Goal: Transaction & Acquisition: Purchase product/service

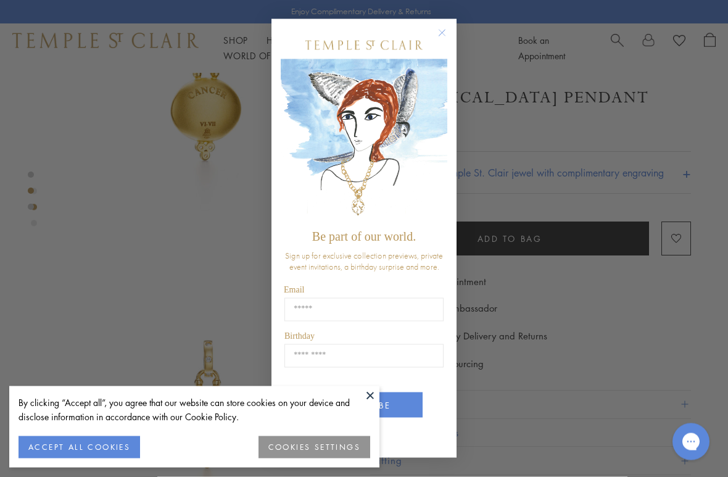
scroll to position [424, 0]
click at [449, 38] on icon "Close dialog" at bounding box center [441, 32] width 15 height 15
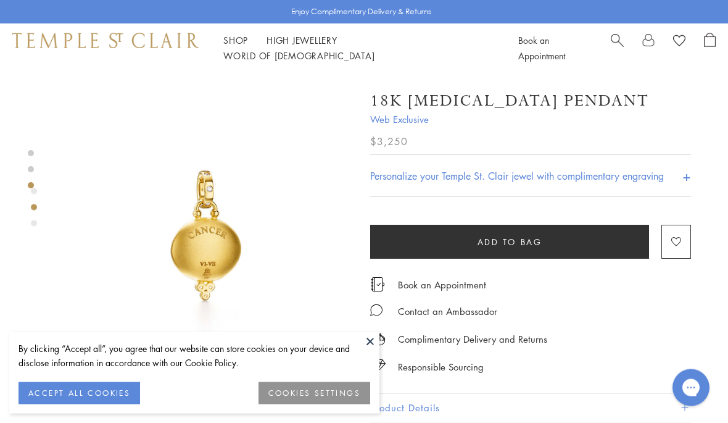
scroll to position [284, 0]
click at [616, 45] on span "Search" at bounding box center [617, 39] width 13 height 13
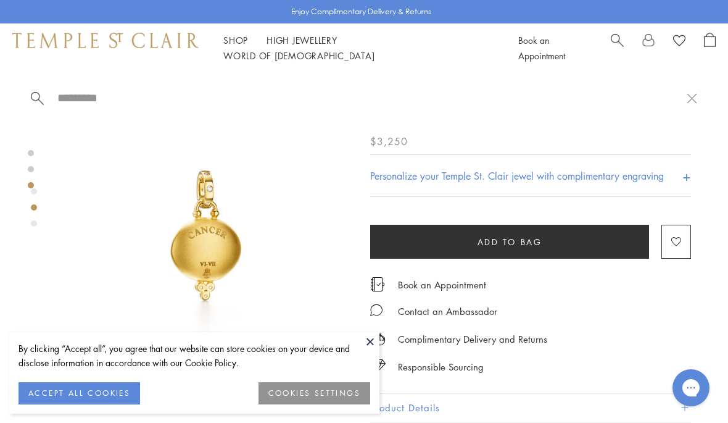
click at [615, 46] on span "Search" at bounding box center [617, 39] width 13 height 13
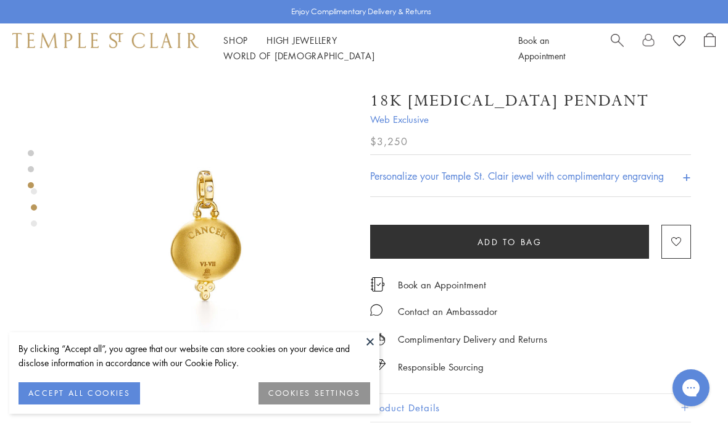
click at [615, 46] on span "Search" at bounding box center [617, 39] width 13 height 13
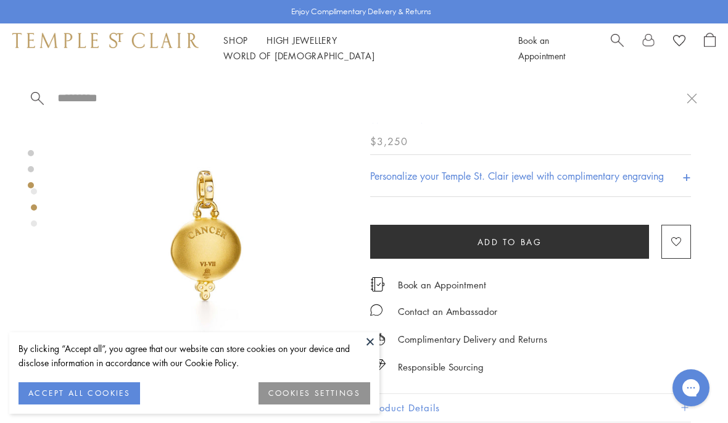
click at [617, 46] on span "Search" at bounding box center [617, 39] width 13 height 13
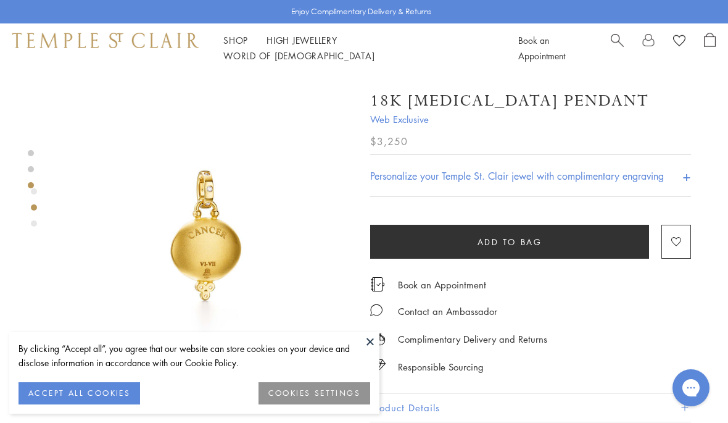
click at [614, 46] on span "Search" at bounding box center [617, 39] width 13 height 13
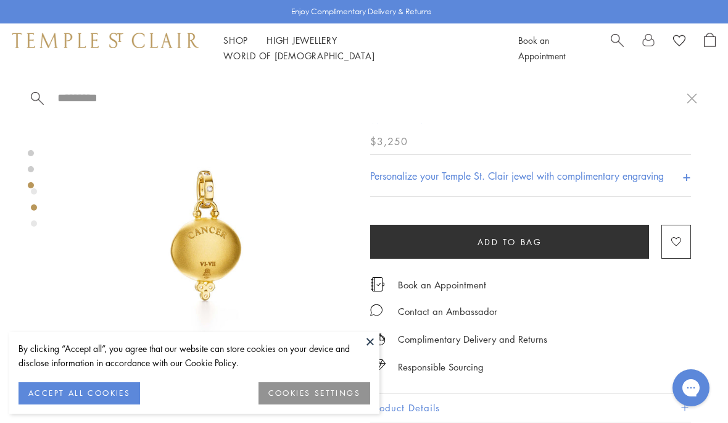
click at [616, 45] on span "Search" at bounding box center [617, 39] width 13 height 13
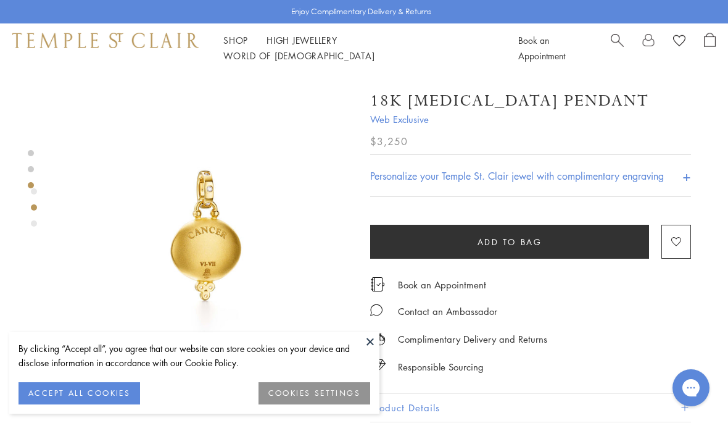
click at [625, 39] on div at bounding box center [663, 48] width 105 height 31
click at [627, 36] on div "Shop Shop Categories Amulets Pendants & Charms Lockets Chains & Leather Cords E…" at bounding box center [364, 47] width 728 height 49
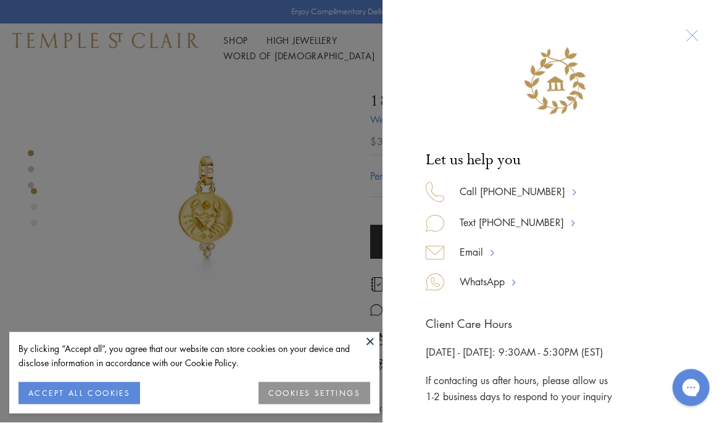
scroll to position [0, 0]
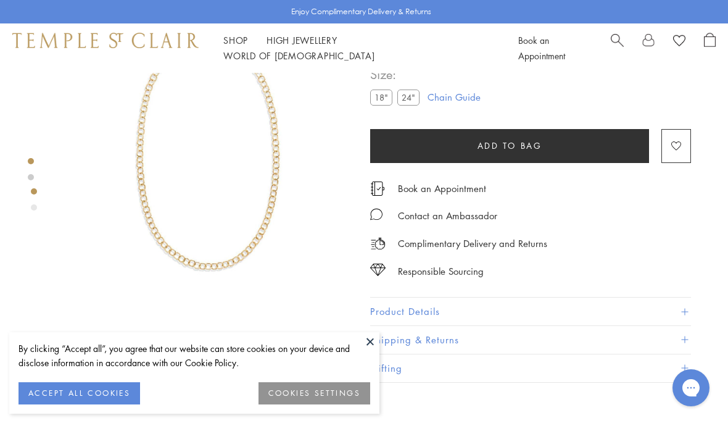
click at [612, 46] on span "Search" at bounding box center [617, 39] width 13 height 13
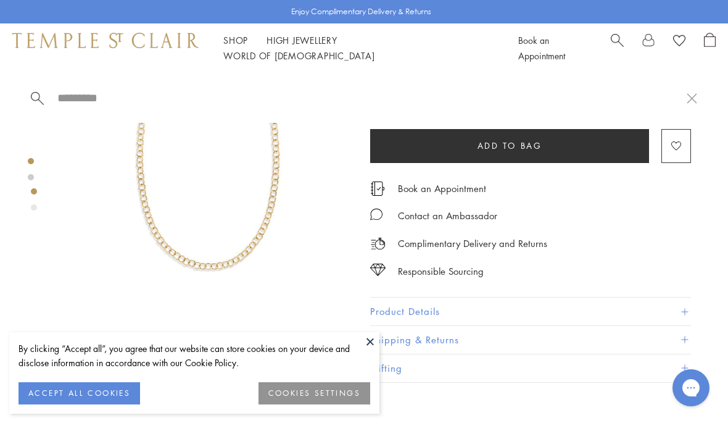
click at [611, 42] on span "Search" at bounding box center [617, 39] width 13 height 13
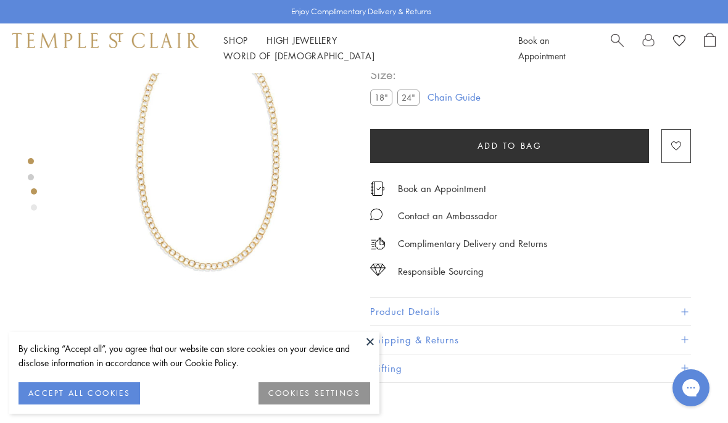
click at [614, 46] on span "Search" at bounding box center [617, 39] width 13 height 13
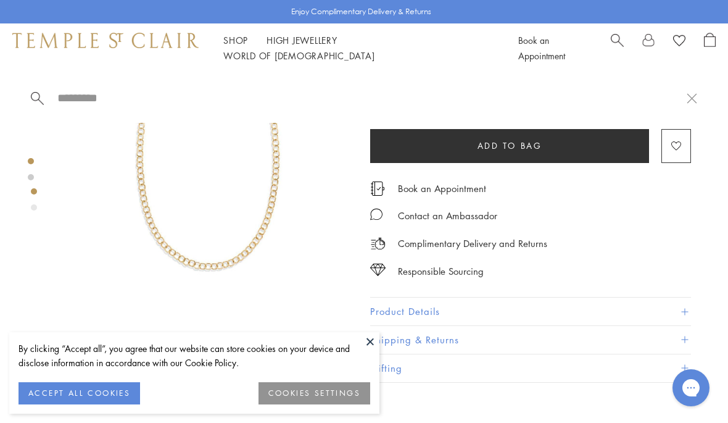
click at [65, 96] on input "search" at bounding box center [371, 98] width 630 height 14
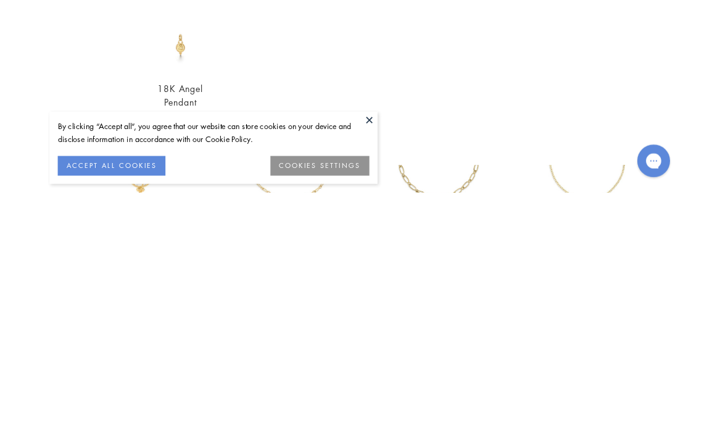
scroll to position [205, 0]
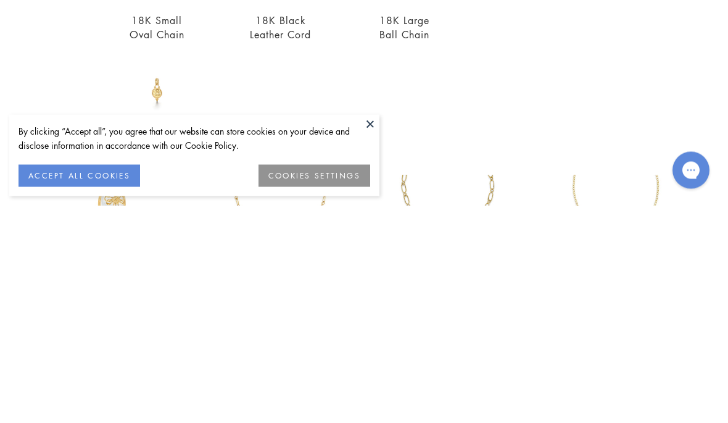
type input "**********"
click at [373, 332] on button at bounding box center [370, 341] width 19 height 19
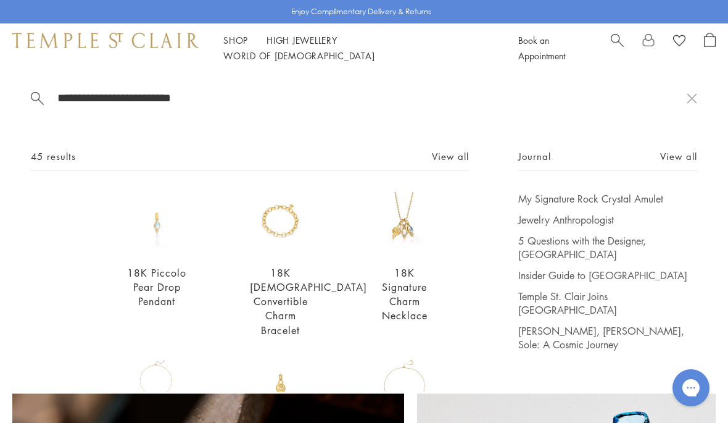
scroll to position [0, 0]
click at [353, 104] on input "**********" at bounding box center [371, 98] width 630 height 14
click at [447, 155] on link "View all" at bounding box center [450, 156] width 37 height 14
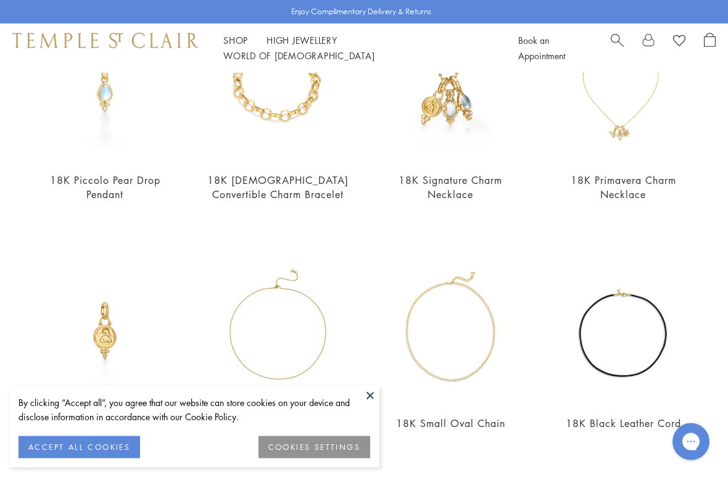
scroll to position [176, 0]
click at [626, 133] on img at bounding box center [623, 86] width 148 height 148
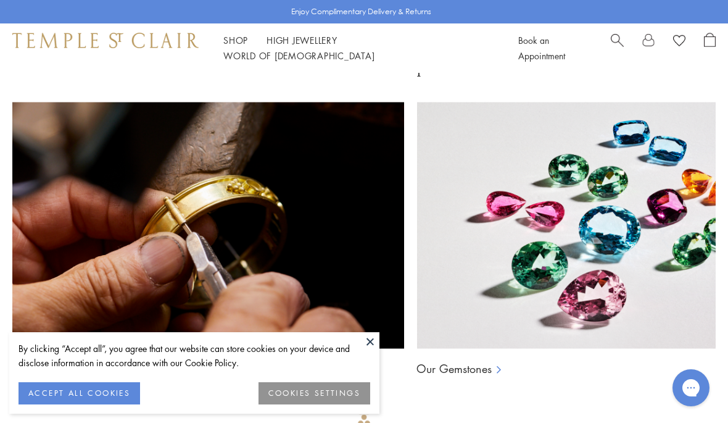
scroll to position [1251, 0]
